Goal: Transaction & Acquisition: Purchase product/service

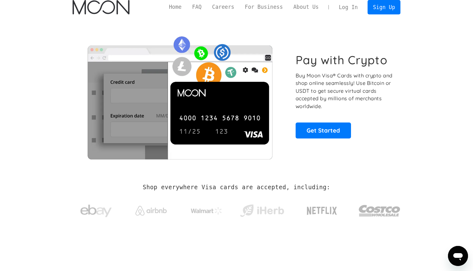
click at [353, 5] on link "Log In" at bounding box center [347, 7] width 29 height 14
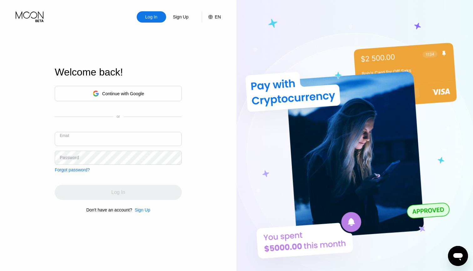
type input "[EMAIL_ADDRESS][DOMAIN_NAME]"
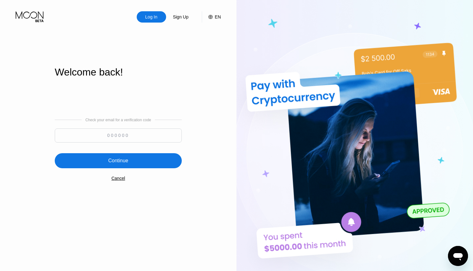
click at [110, 137] on input at bounding box center [118, 135] width 127 height 14
type input "681857"
click at [110, 161] on div "Continue" at bounding box center [118, 160] width 20 height 6
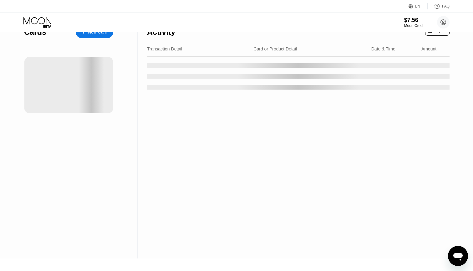
scroll to position [14, 0]
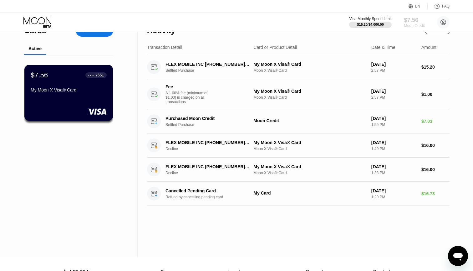
click at [410, 23] on div "$7.56" at bounding box center [414, 20] width 21 height 7
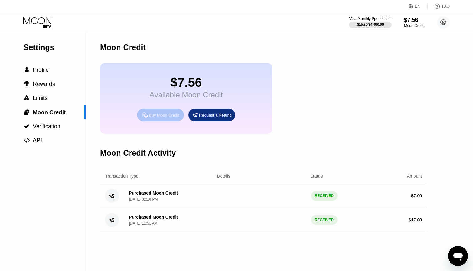
click at [164, 117] on div "Buy Moon Credit" at bounding box center [164, 114] width 30 height 5
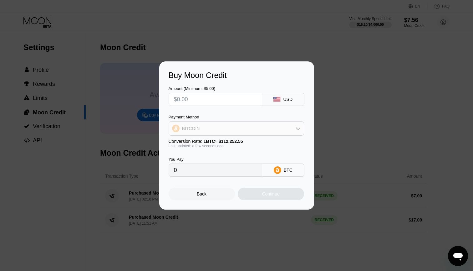
click at [215, 130] on div "BITCOIN" at bounding box center [236, 128] width 135 height 13
click at [198, 159] on span "USDT on TRON" at bounding box center [200, 159] width 32 height 5
type input "0.00"
click at [206, 99] on input "text" at bounding box center [215, 99] width 83 height 13
type input "$3"
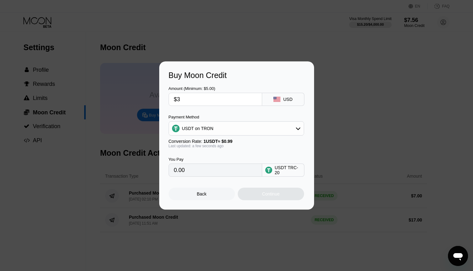
type input "3.03"
type input "$33"
type input "33.33"
type input "$3"
type input "3.03"
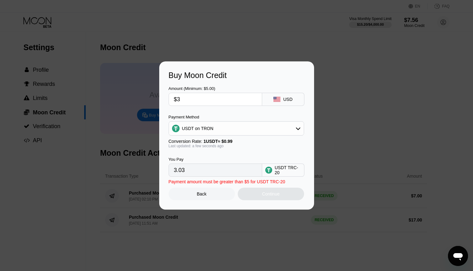
type input "$32"
type input "32.32"
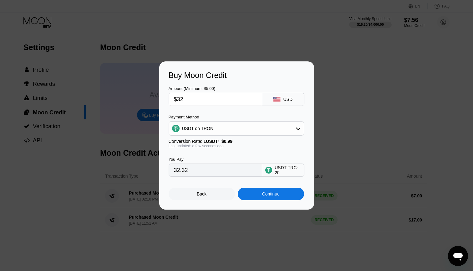
type input "$32"
click at [258, 196] on div "Continue" at bounding box center [271, 193] width 66 height 13
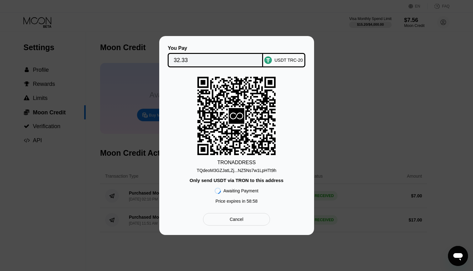
click at [258, 195] on div "Awaiting Payment Price expires in 58 : 58" at bounding box center [237, 195] width 44 height 24
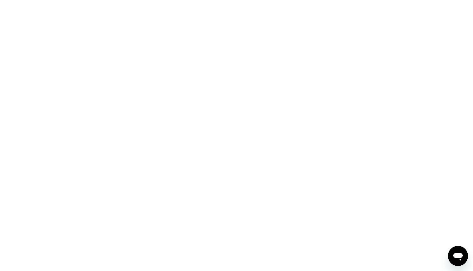
click at [331, 165] on div at bounding box center [236, 135] width 473 height 271
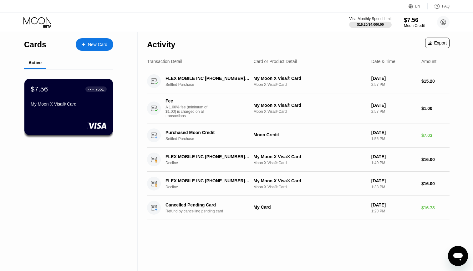
click at [408, 22] on div "$7.56" at bounding box center [414, 20] width 21 height 7
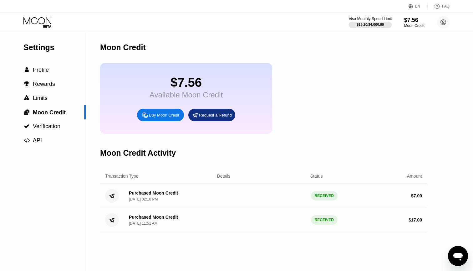
click at [358, 20] on div "Visa Monthly Spend Limit" at bounding box center [370, 19] width 43 height 4
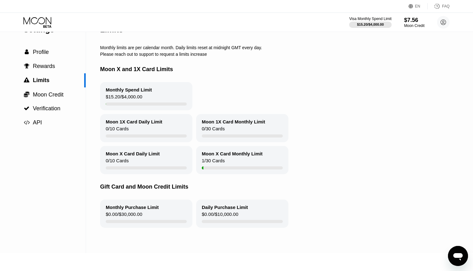
scroll to position [15, 0]
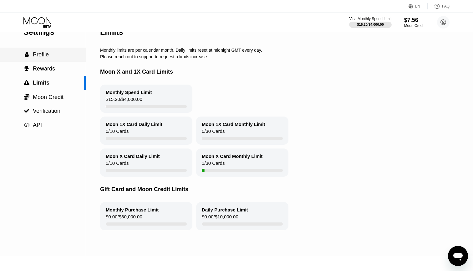
click at [51, 51] on div " Profile" at bounding box center [43, 55] width 86 height 14
